Goal: Check status

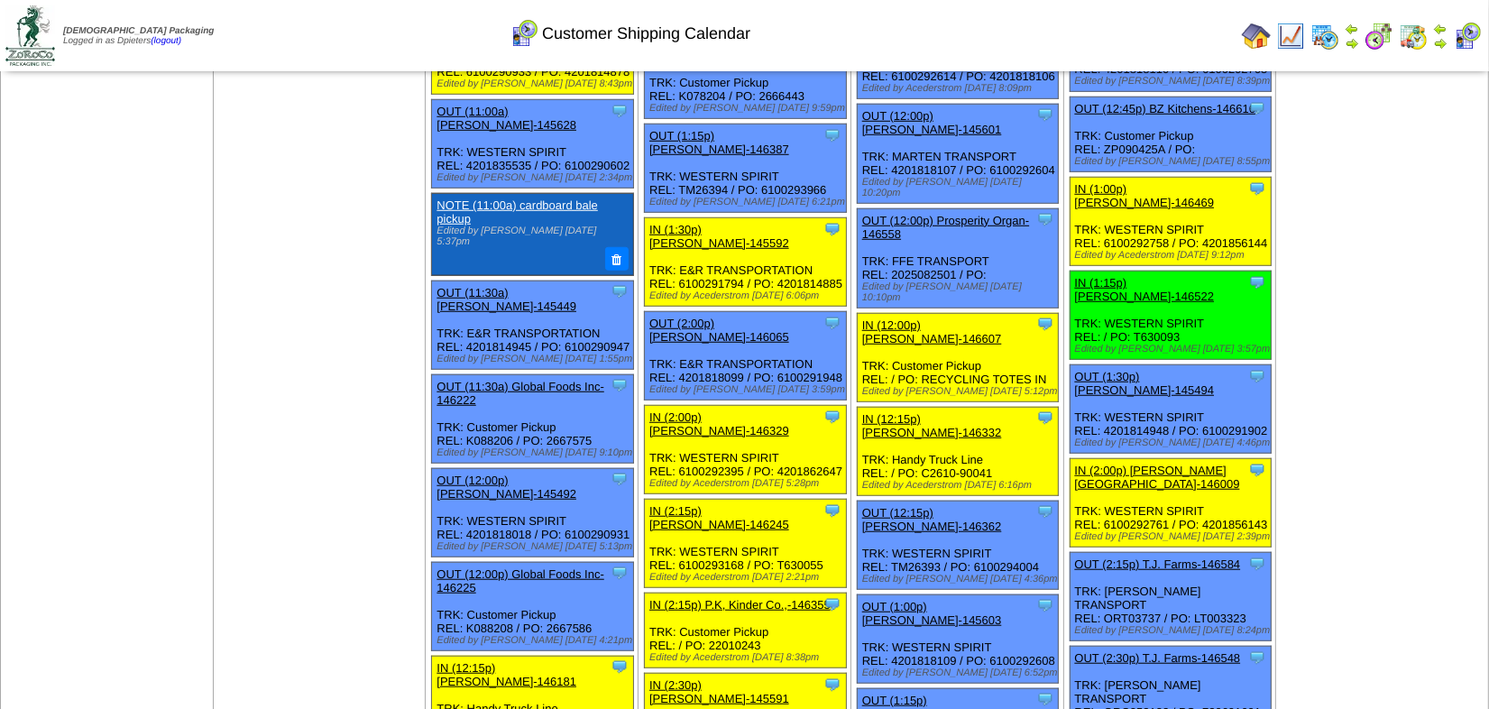
scroll to position [1147, 0]
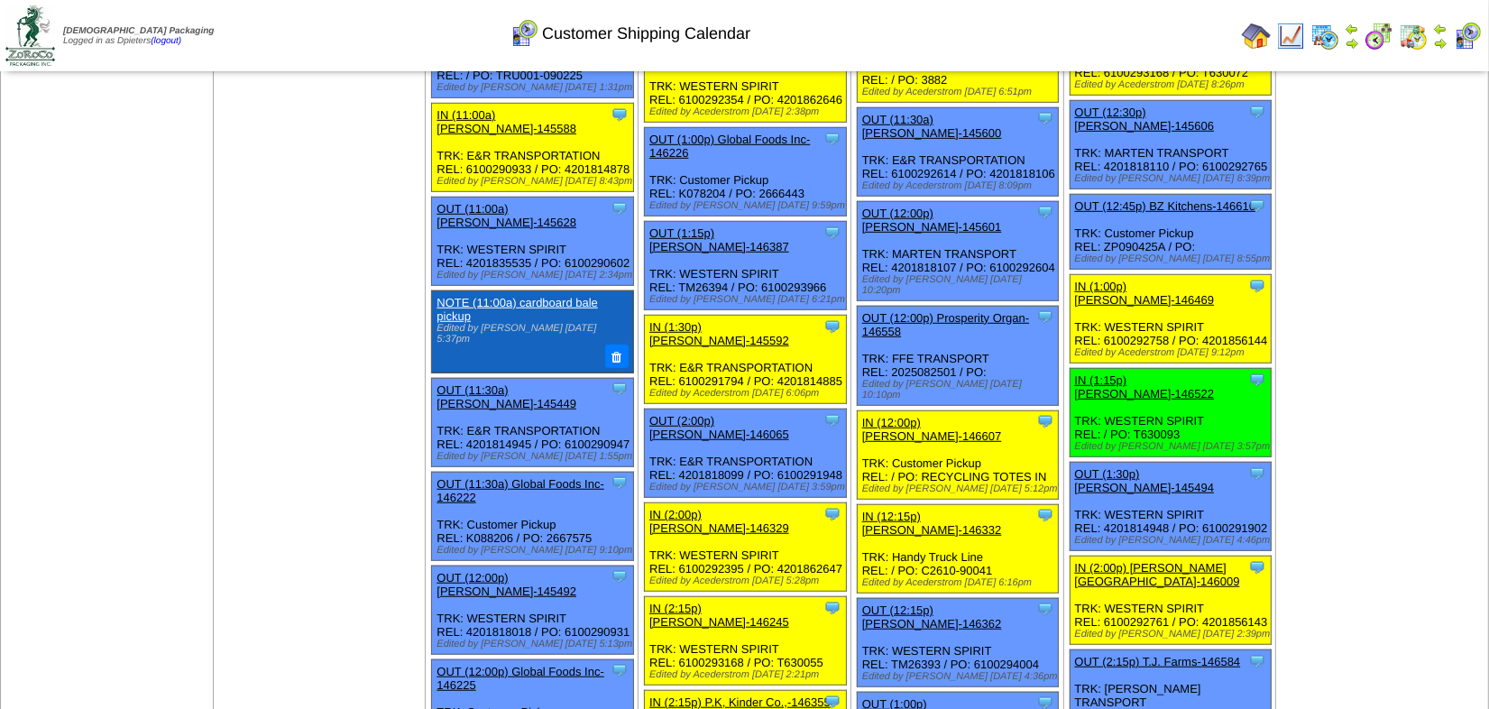
click at [943, 311] on link "OUT (12:00p) Prosperity Organ-146558" at bounding box center [945, 324] width 167 height 27
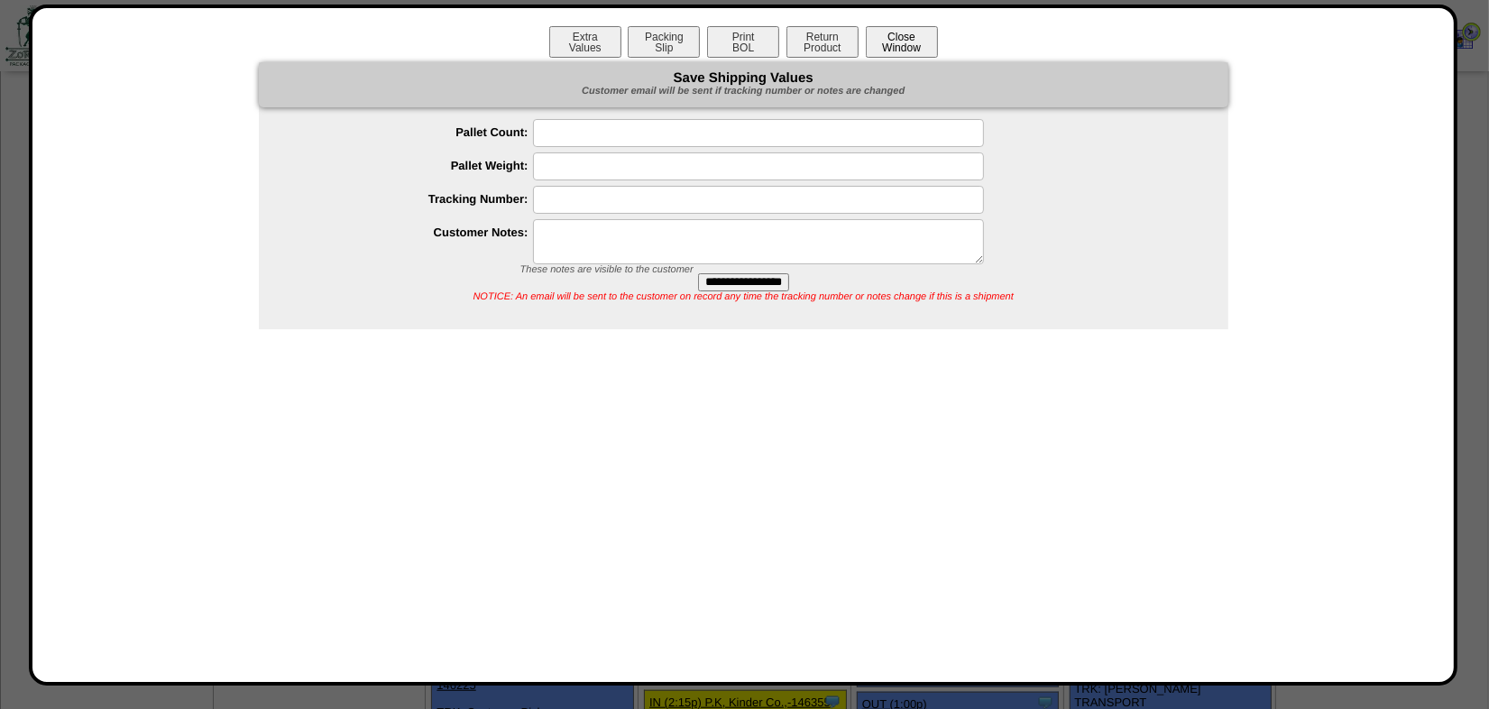
click at [920, 44] on button "Close Window" at bounding box center [902, 42] width 72 height 32
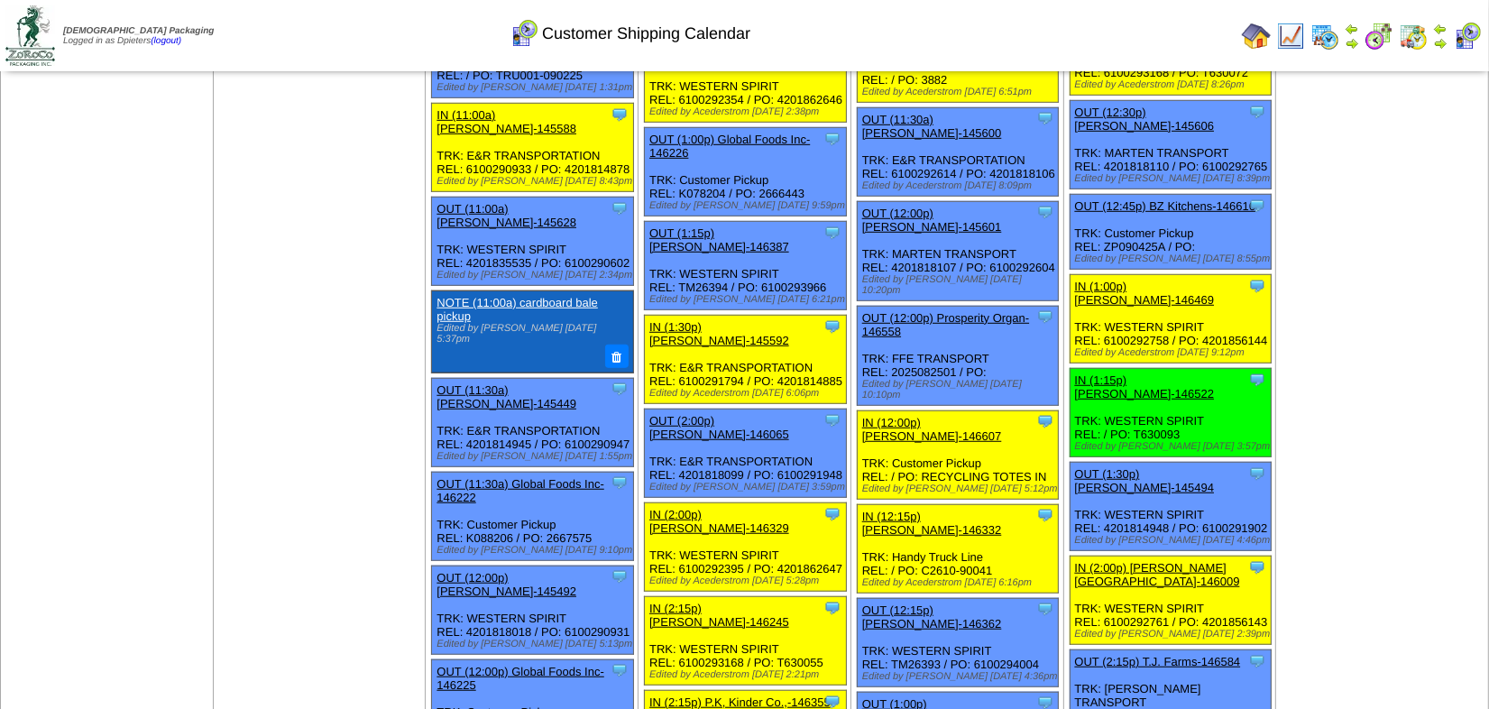
scroll to position [1147, 0]
click at [1002, 416] on link "IN (12:00p) [PERSON_NAME]-146607" at bounding box center [932, 429] width 140 height 27
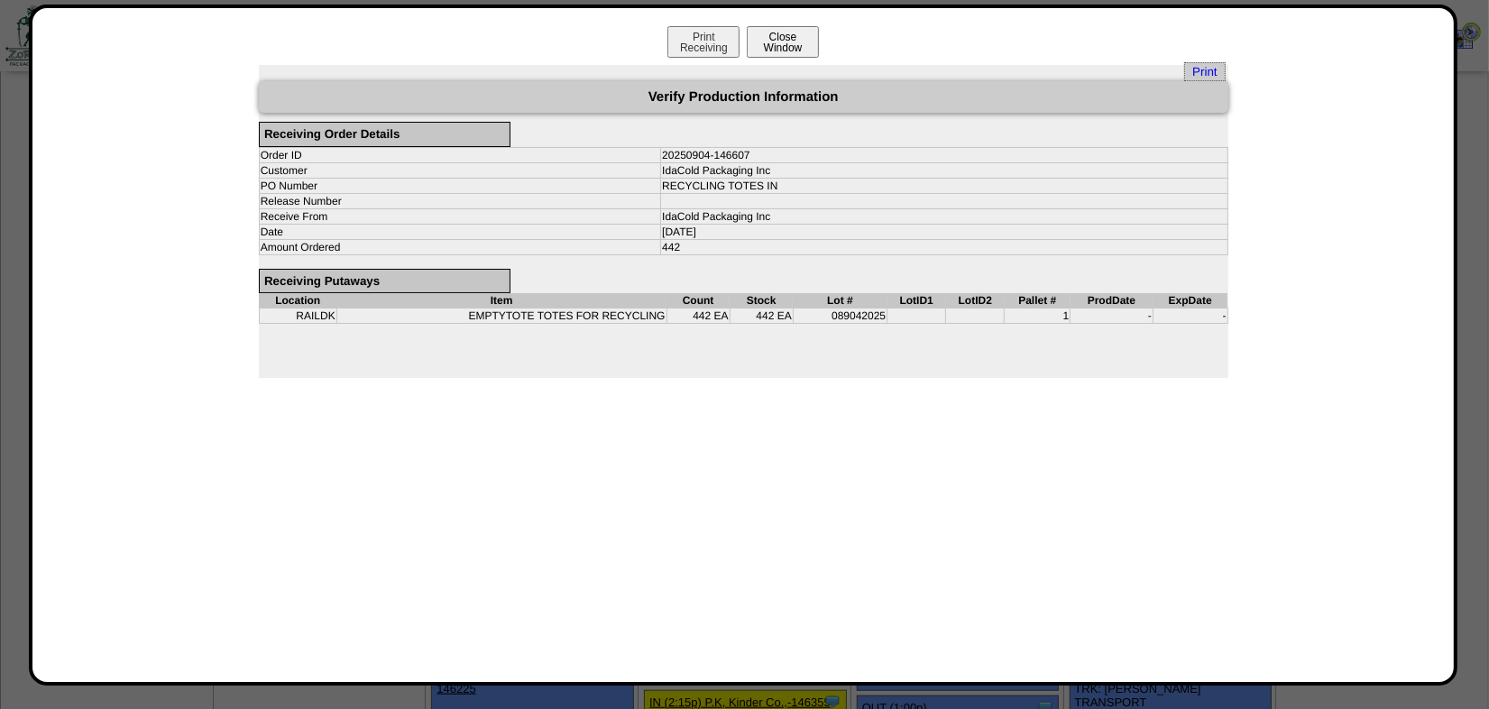
click at [783, 50] on button "Close Window" at bounding box center [783, 42] width 72 height 32
